Goal: Communication & Community: Answer question/provide support

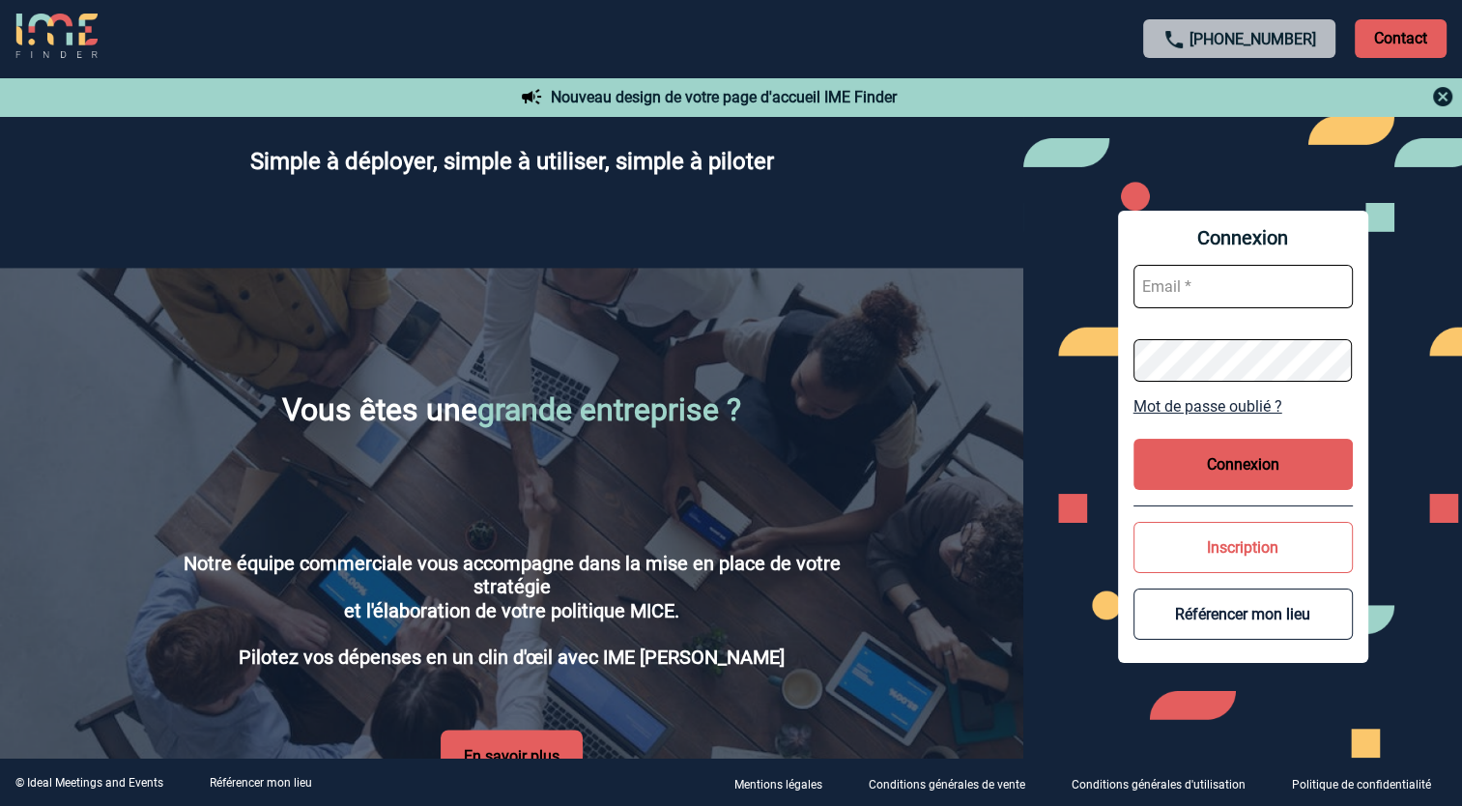
scroll to position [3054, 0]
type input "charlene.longatelli@accor.com"
drag, startPoint x: 1292, startPoint y: 387, endPoint x: 1258, endPoint y: 321, distance: 74.7
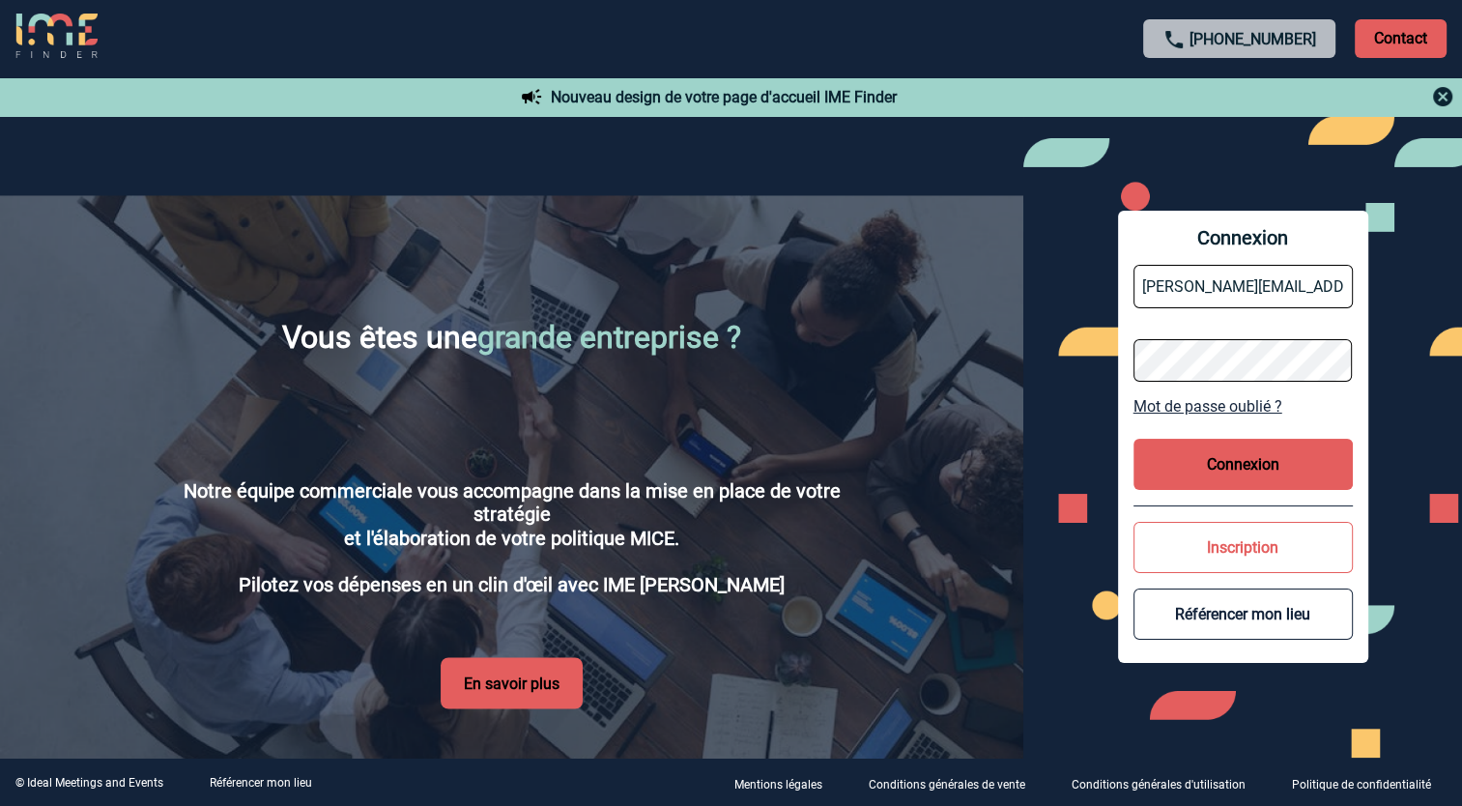
scroll to position [3196, 0]
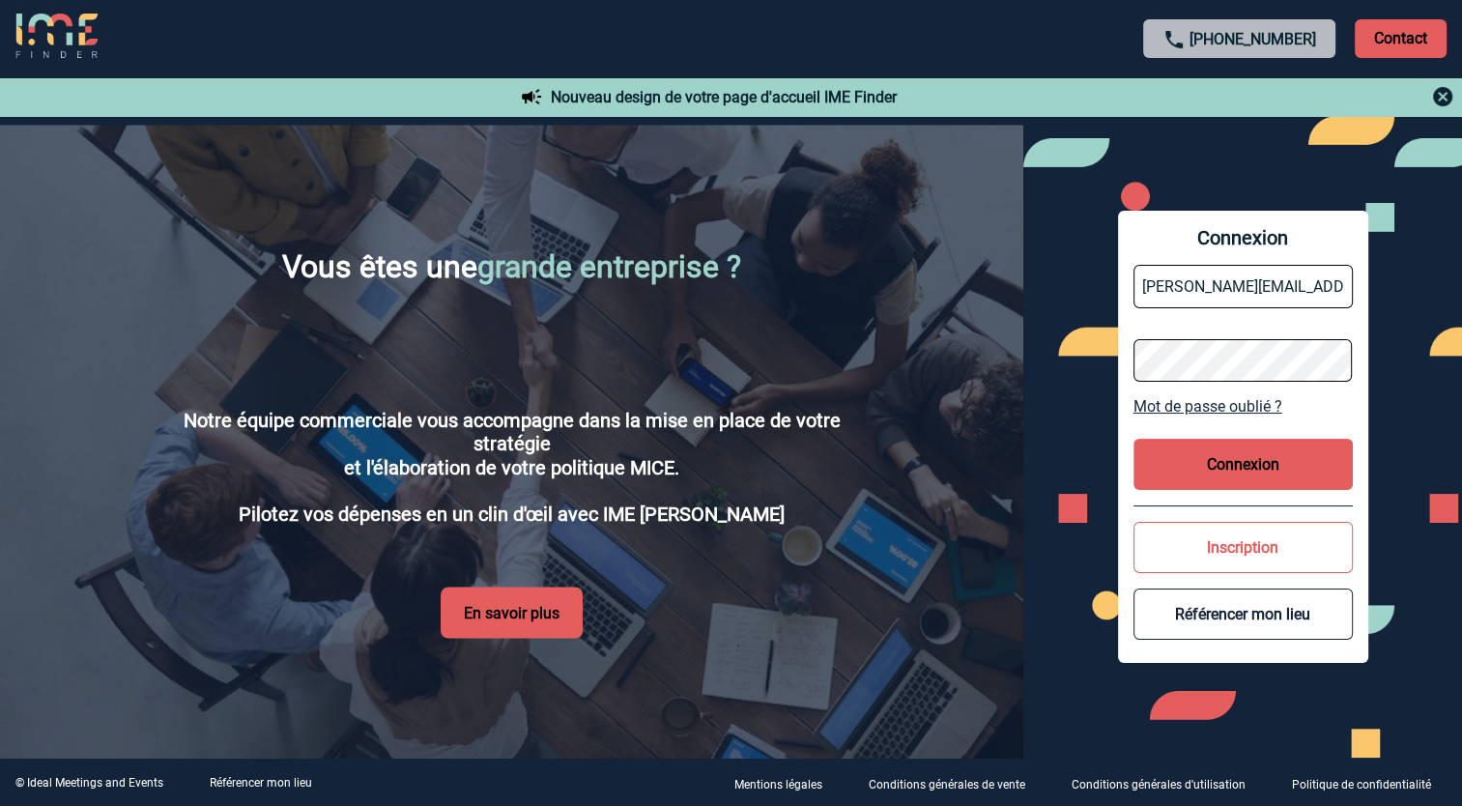
click at [1420, 543] on div "Connexion charlene.longatelli@accor.com Mot de passe oublié ? Connexion Inscrip…" at bounding box center [1242, 436] width 439 height 641
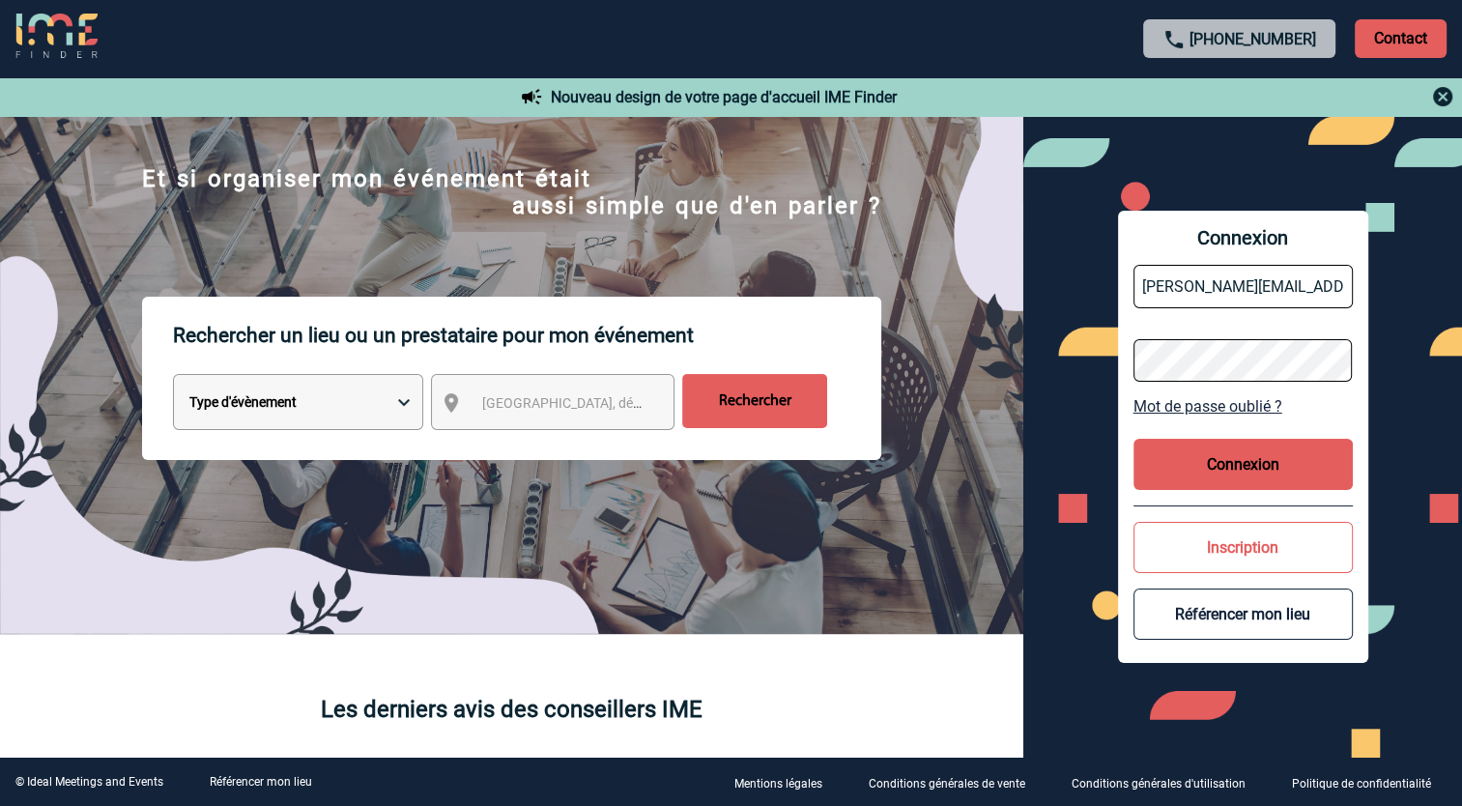
scroll to position [0, 0]
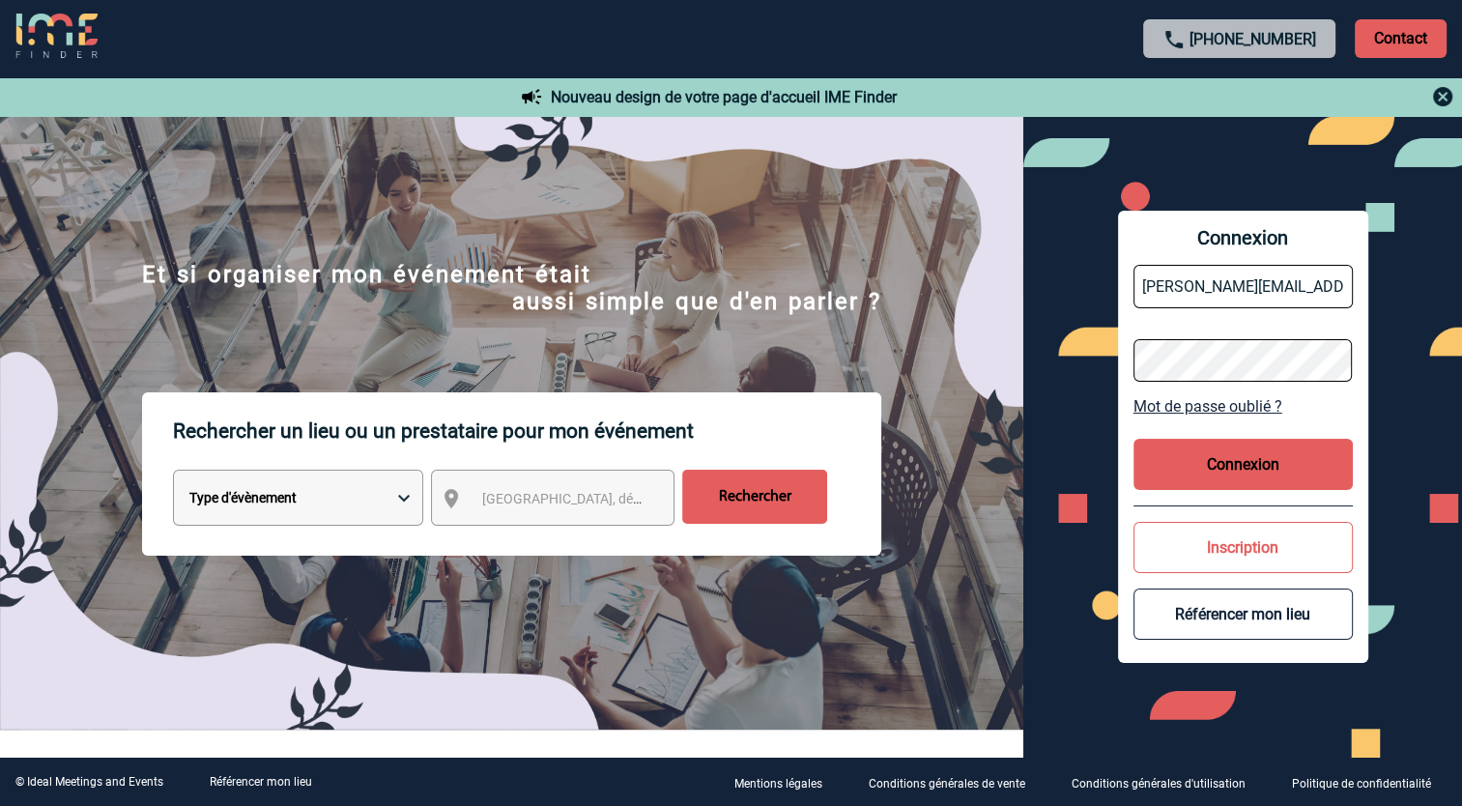
drag, startPoint x: 1229, startPoint y: 753, endPoint x: 1211, endPoint y: 742, distance: 20.4
click at [1211, 742] on div "Connexion charlene.longatelli@accor.com Mot de passe oublié ? Connexion Inscrip…" at bounding box center [1242, 436] width 439 height 641
type input "[PERSON_NAME][EMAIL_ADDRESS][DOMAIN_NAME]"
click at [1212, 476] on button "Connexion" at bounding box center [1242, 464] width 219 height 51
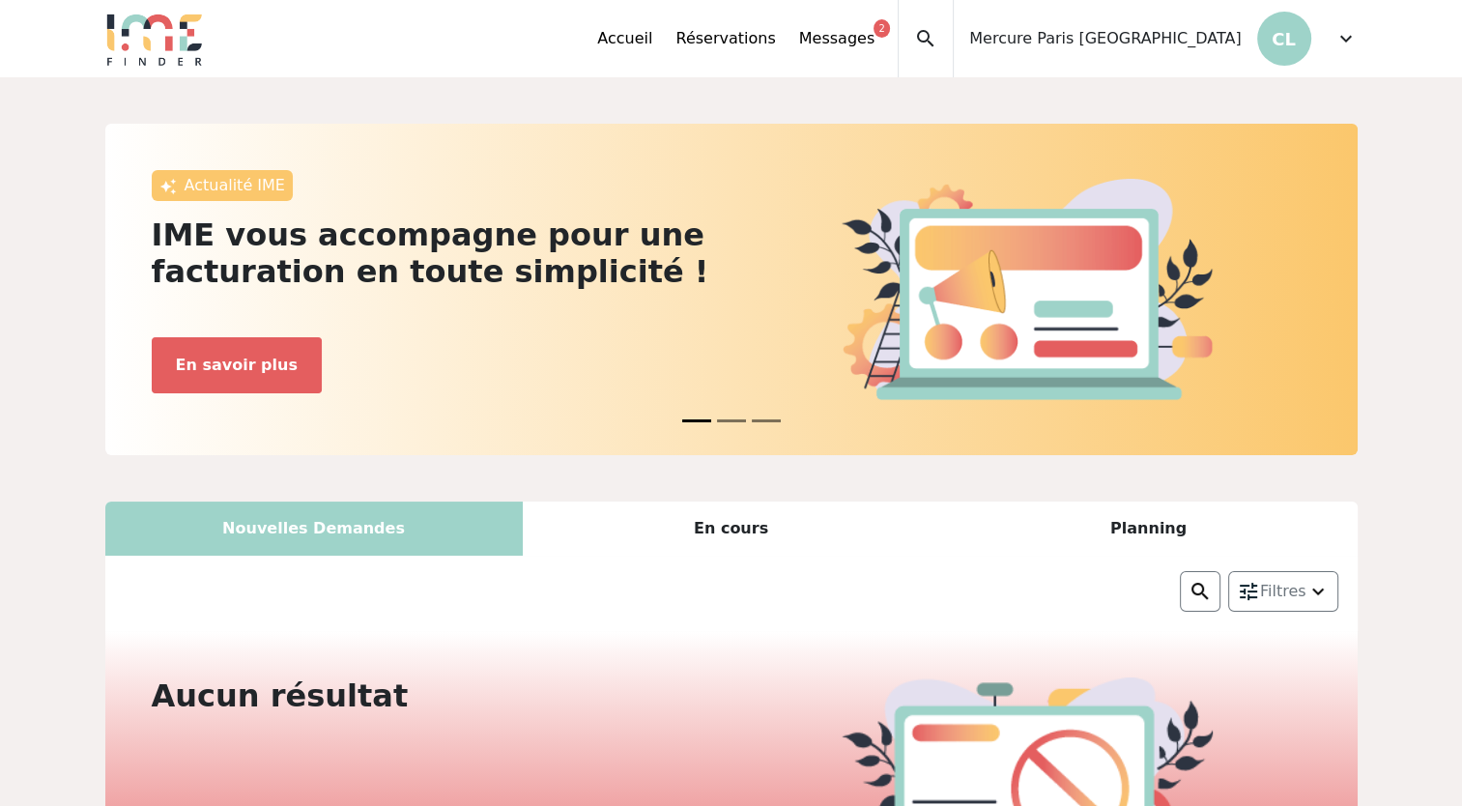
click at [1176, 54] on div "Mercure Paris 15 Porte de Versailles CL" at bounding box center [1131, 38] width 356 height 77
click at [1116, 47] on span "Mercure Paris [GEOGRAPHIC_DATA]" at bounding box center [1104, 38] width 271 height 23
click at [1344, 40] on span "expand_more" at bounding box center [1345, 38] width 23 height 23
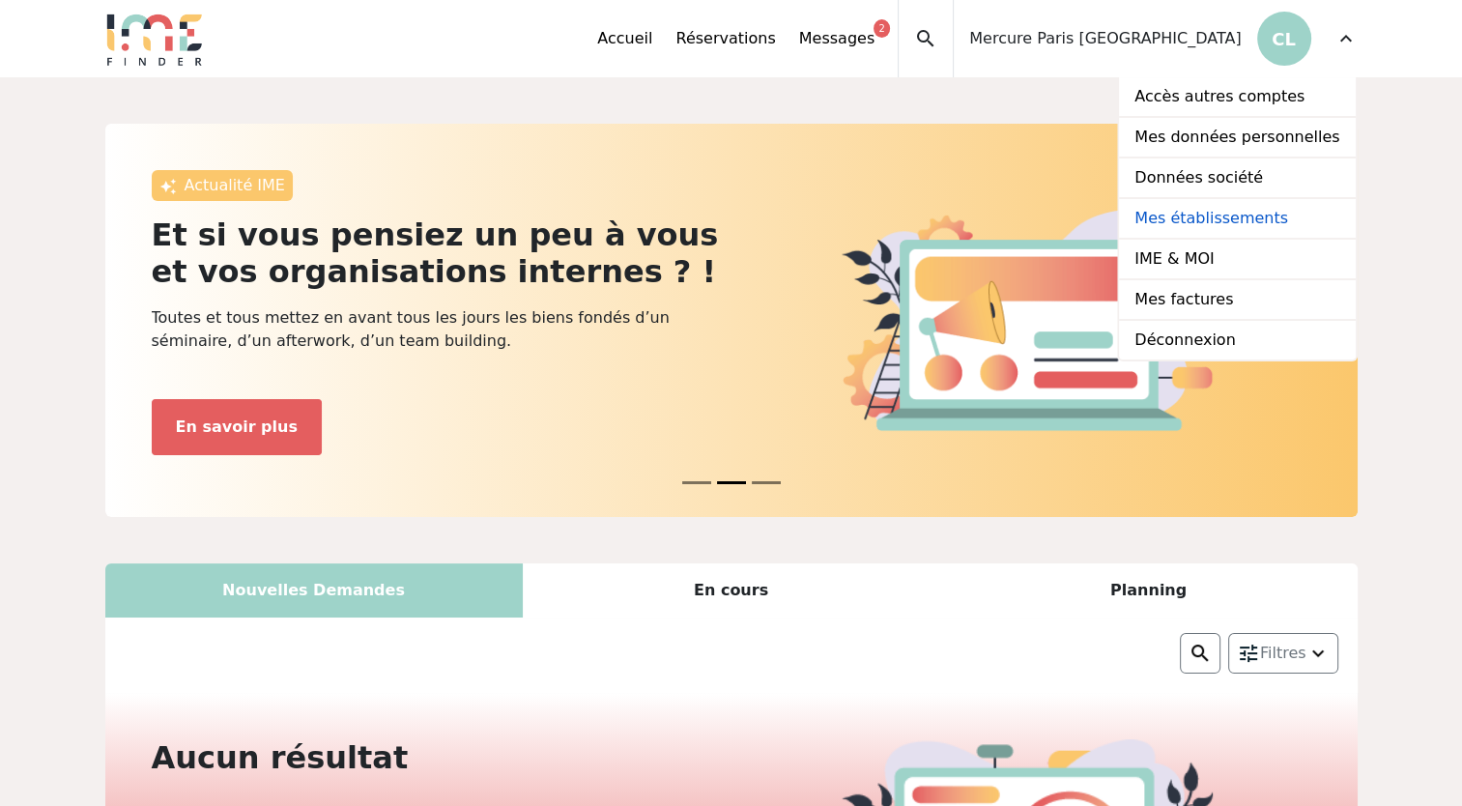
click at [1199, 219] on link "Mes établissements" at bounding box center [1237, 219] width 236 height 41
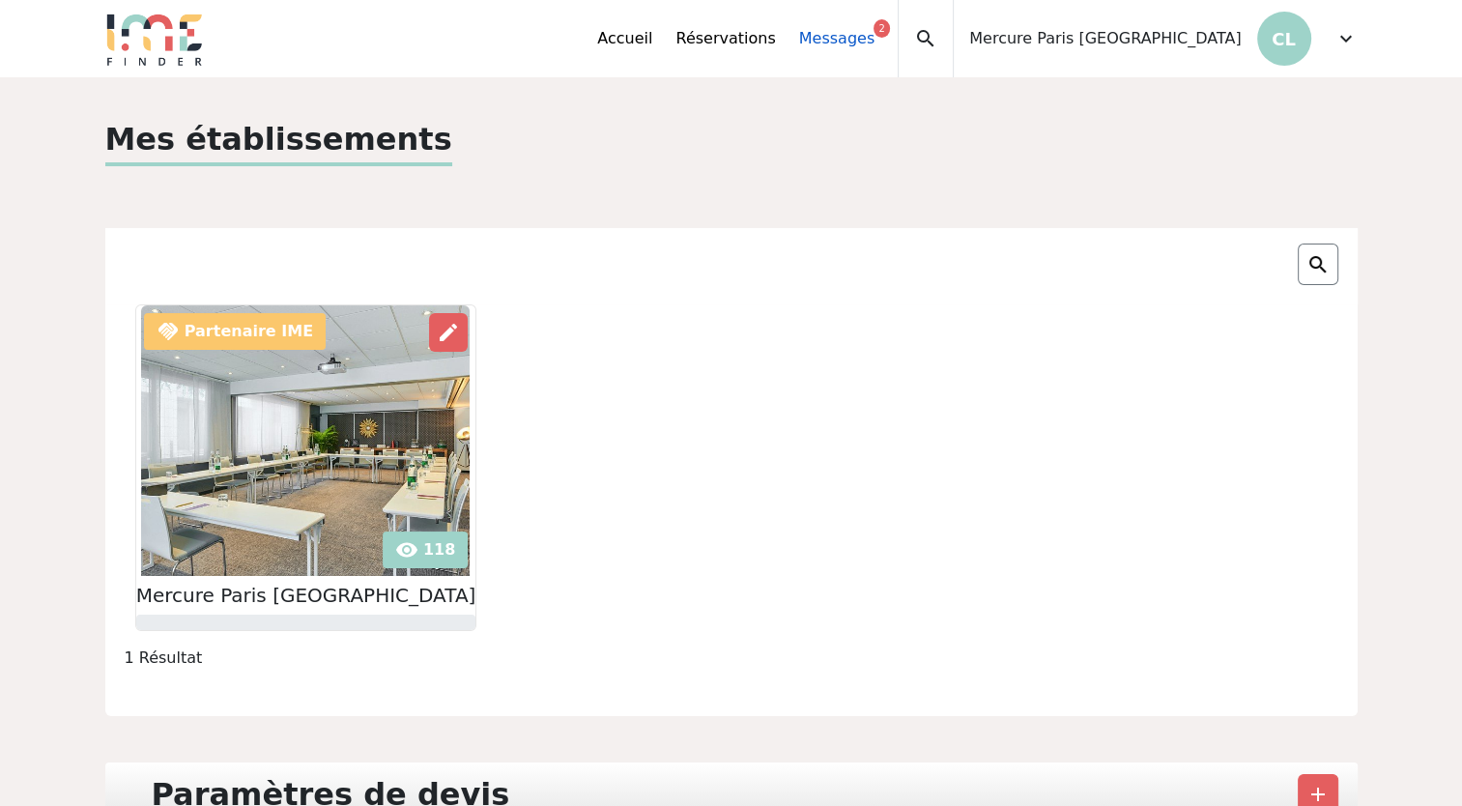
click at [863, 43] on link "Messages 2" at bounding box center [836, 38] width 75 height 23
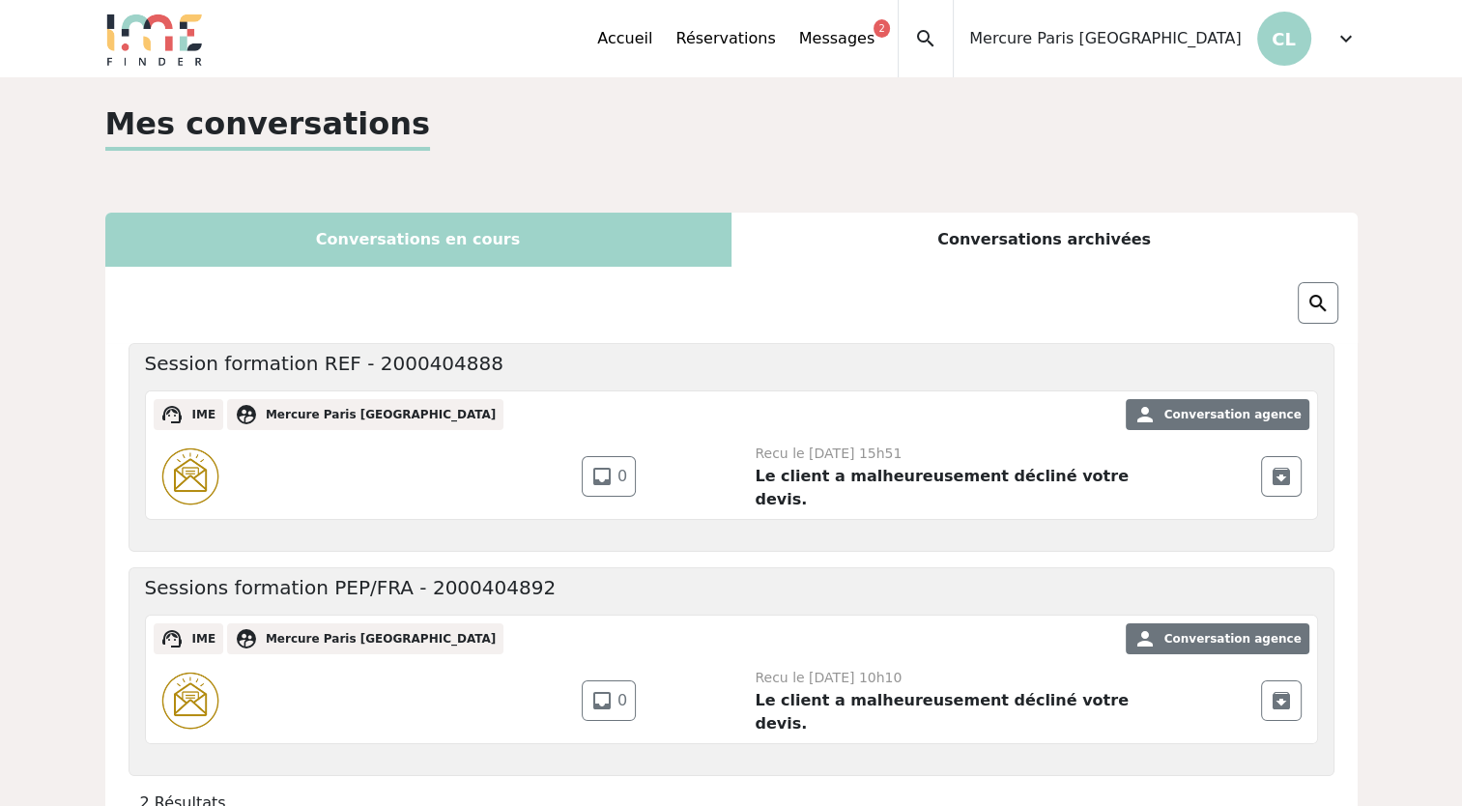
click at [432, 238] on div "Conversations en cours" at bounding box center [418, 240] width 626 height 54
click at [367, 238] on div "Conversations en cours" at bounding box center [418, 240] width 626 height 54
click at [366, 238] on div "Conversations en cours" at bounding box center [418, 240] width 626 height 54
click at [1279, 477] on span "archive" at bounding box center [1280, 476] width 23 height 23
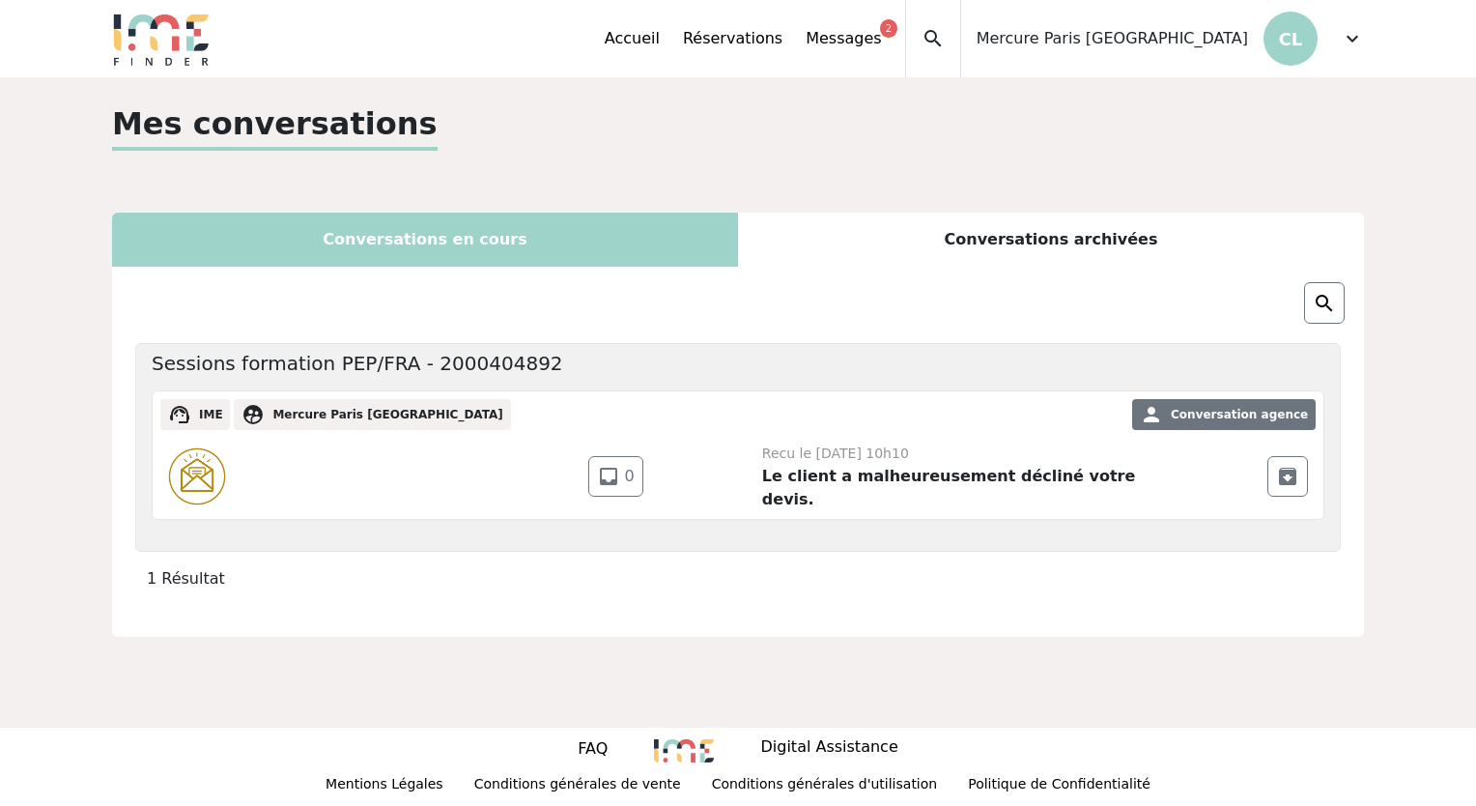
click at [982, 452] on div "Recu le 26 Août 2022 à 10h10 Le client a malheureusement décliné votre devis." at bounding box center [955, 476] width 386 height 70
click at [811, 499] on div "inbox 0 archive Recu le 26 Août 2022 à 10h10 Le client a malheureusement déclin…" at bounding box center [738, 476] width 1171 height 85
click at [818, 495] on div "inbox 0 archive Recu le 26 Août 2022 à 10h10 Le client a malheureusement déclin…" at bounding box center [738, 476] width 1171 height 85
click at [608, 466] on span "inbox" at bounding box center [608, 476] width 23 height 23
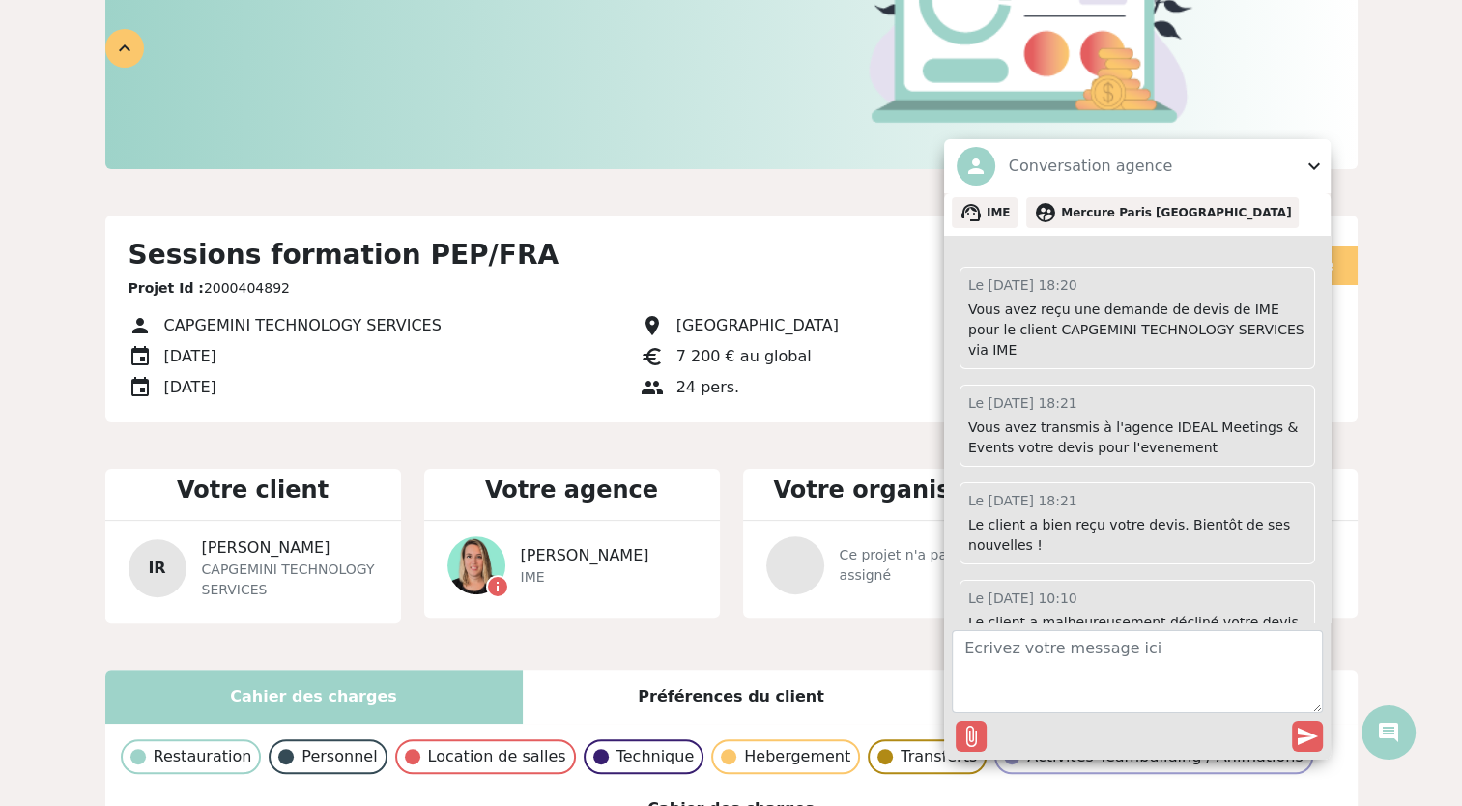
scroll to position [13, 0]
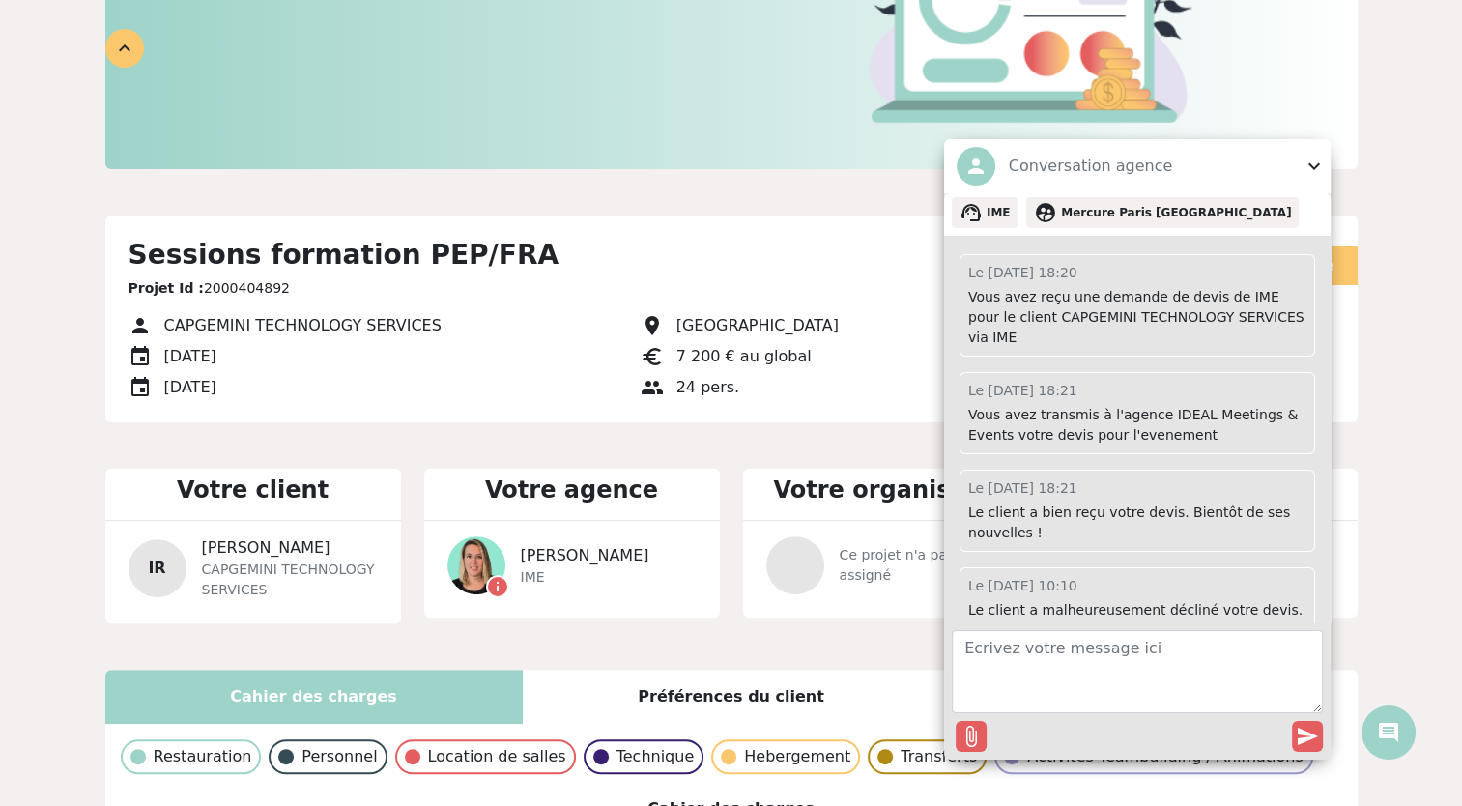
click at [1307, 156] on span "expand_more" at bounding box center [1313, 166] width 23 height 23
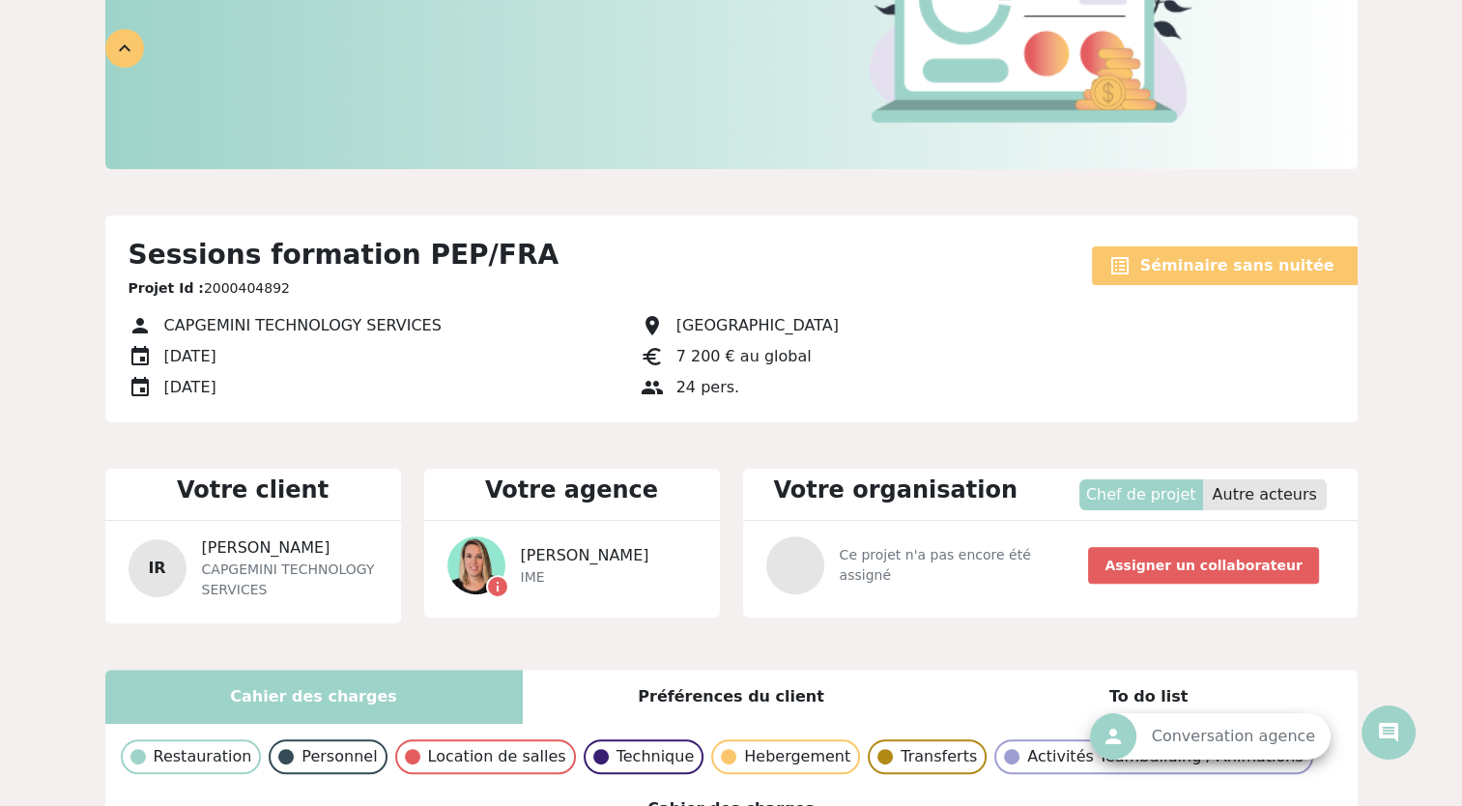
scroll to position [0, 0]
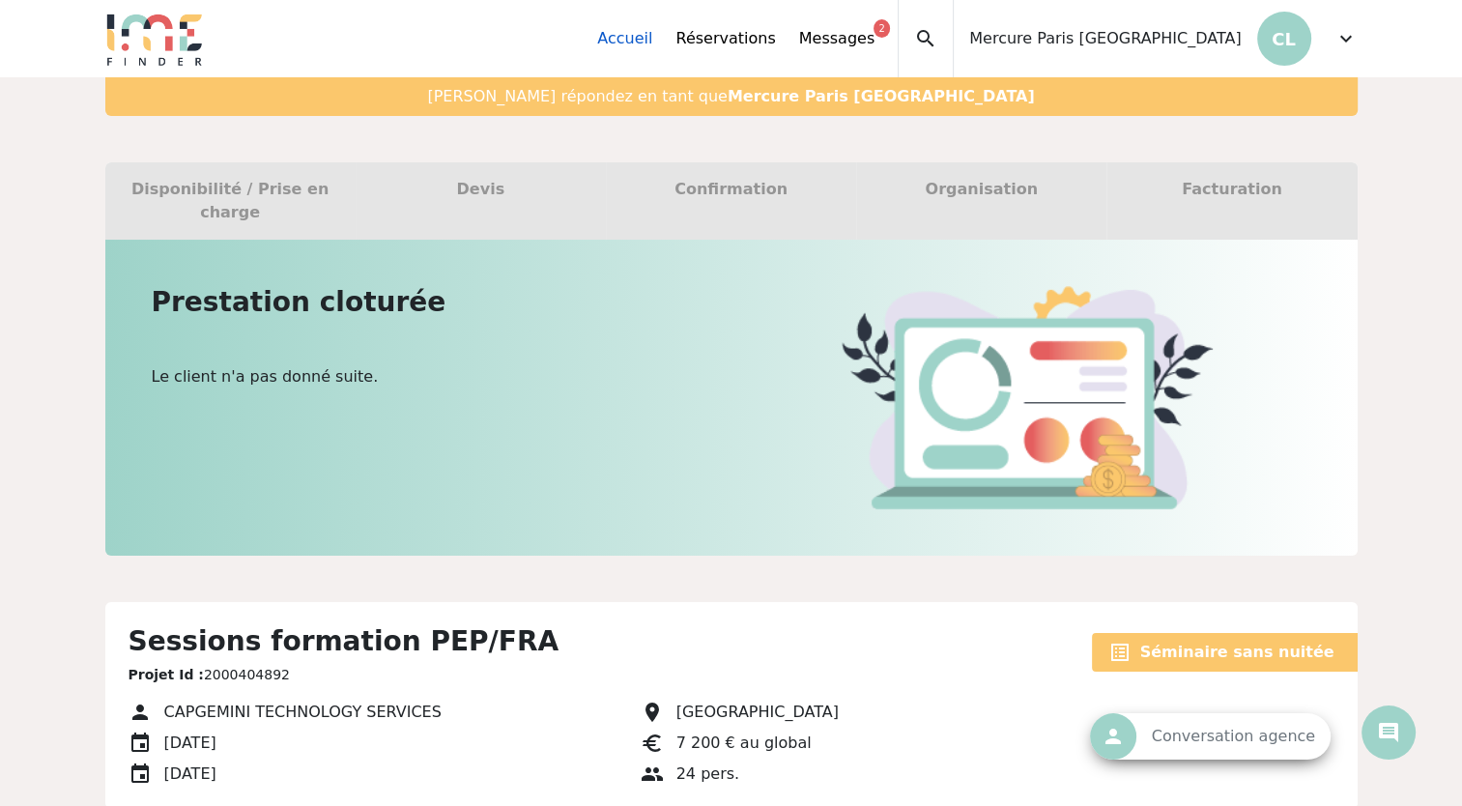
click at [652, 41] on link "Accueil" at bounding box center [624, 38] width 55 height 23
